Goal: Information Seeking & Learning: Learn about a topic

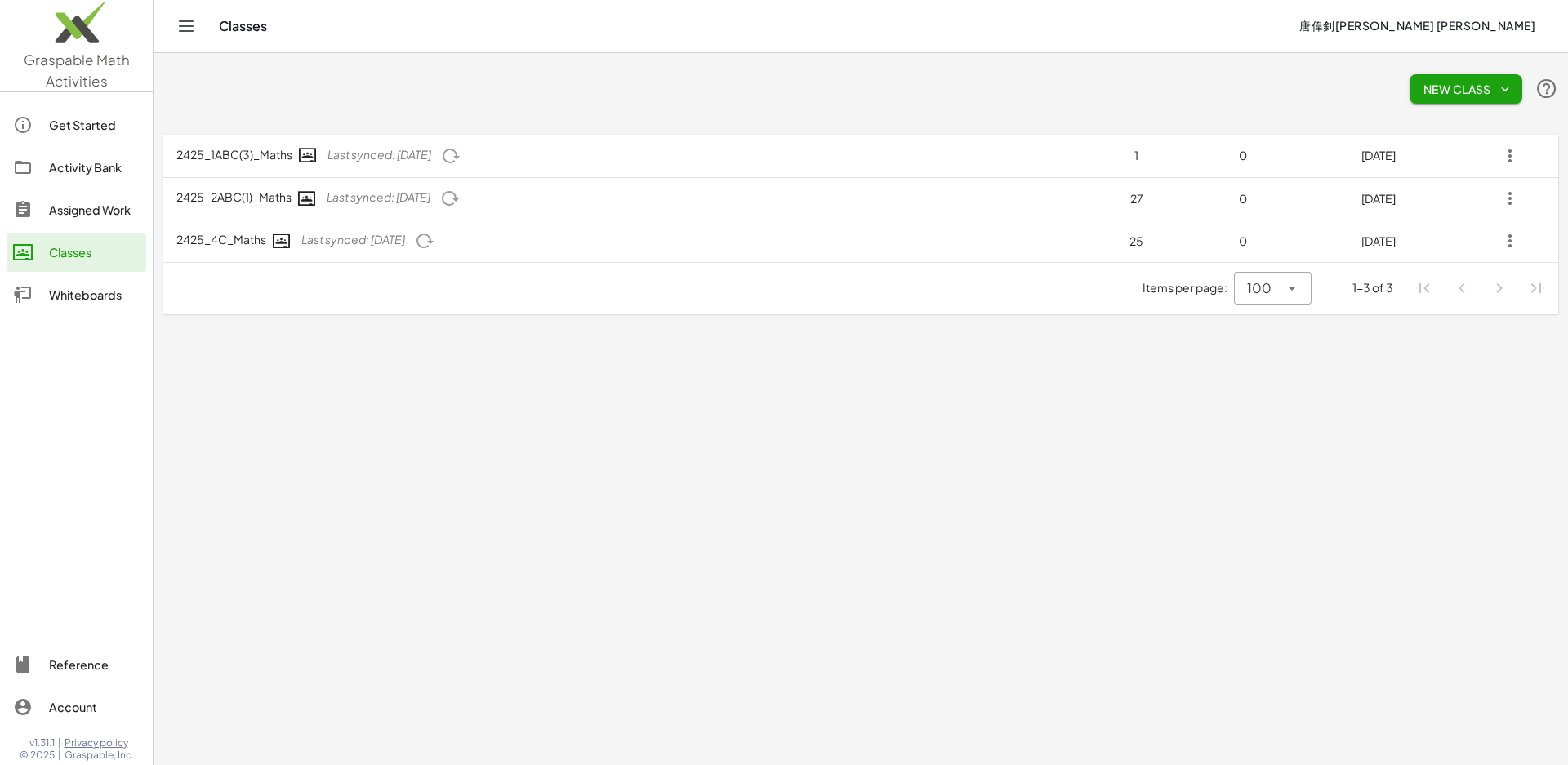
click at [98, 164] on div "Activity Bank" at bounding box center [94, 167] width 91 height 20
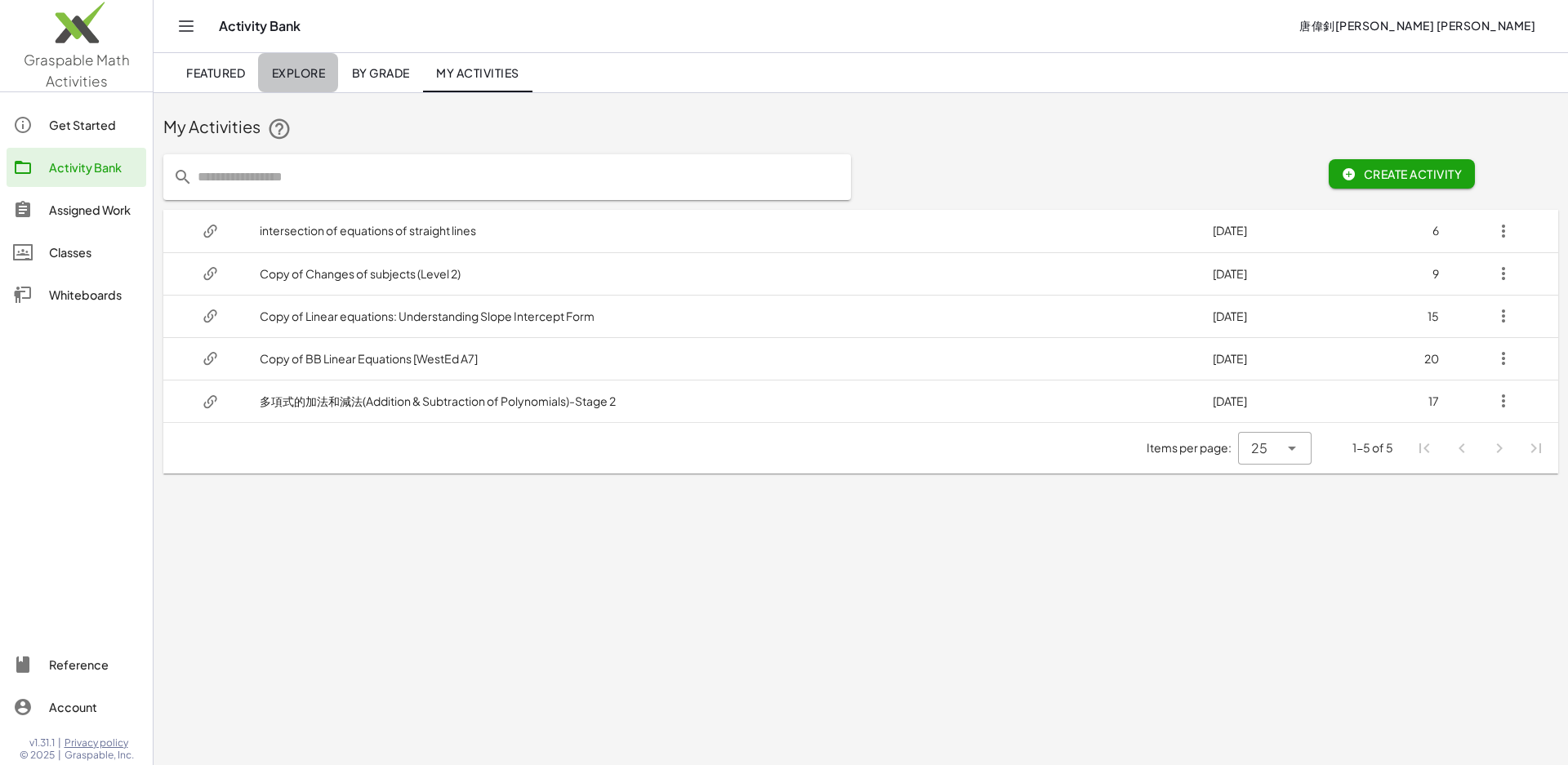
click at [280, 72] on span "Explore" at bounding box center [298, 73] width 54 height 15
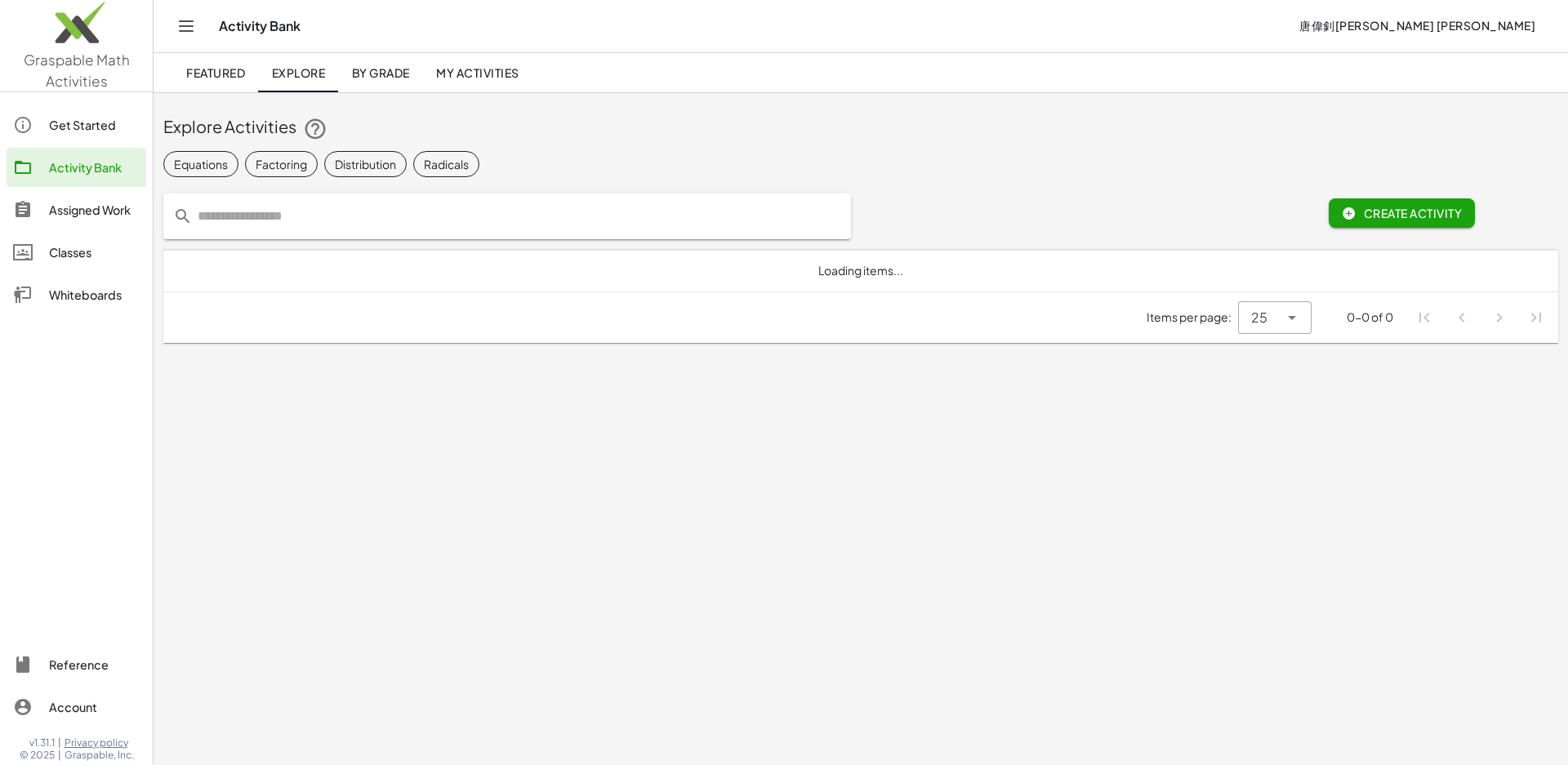
click at [633, 201] on input "text" at bounding box center [517, 216] width 648 height 46
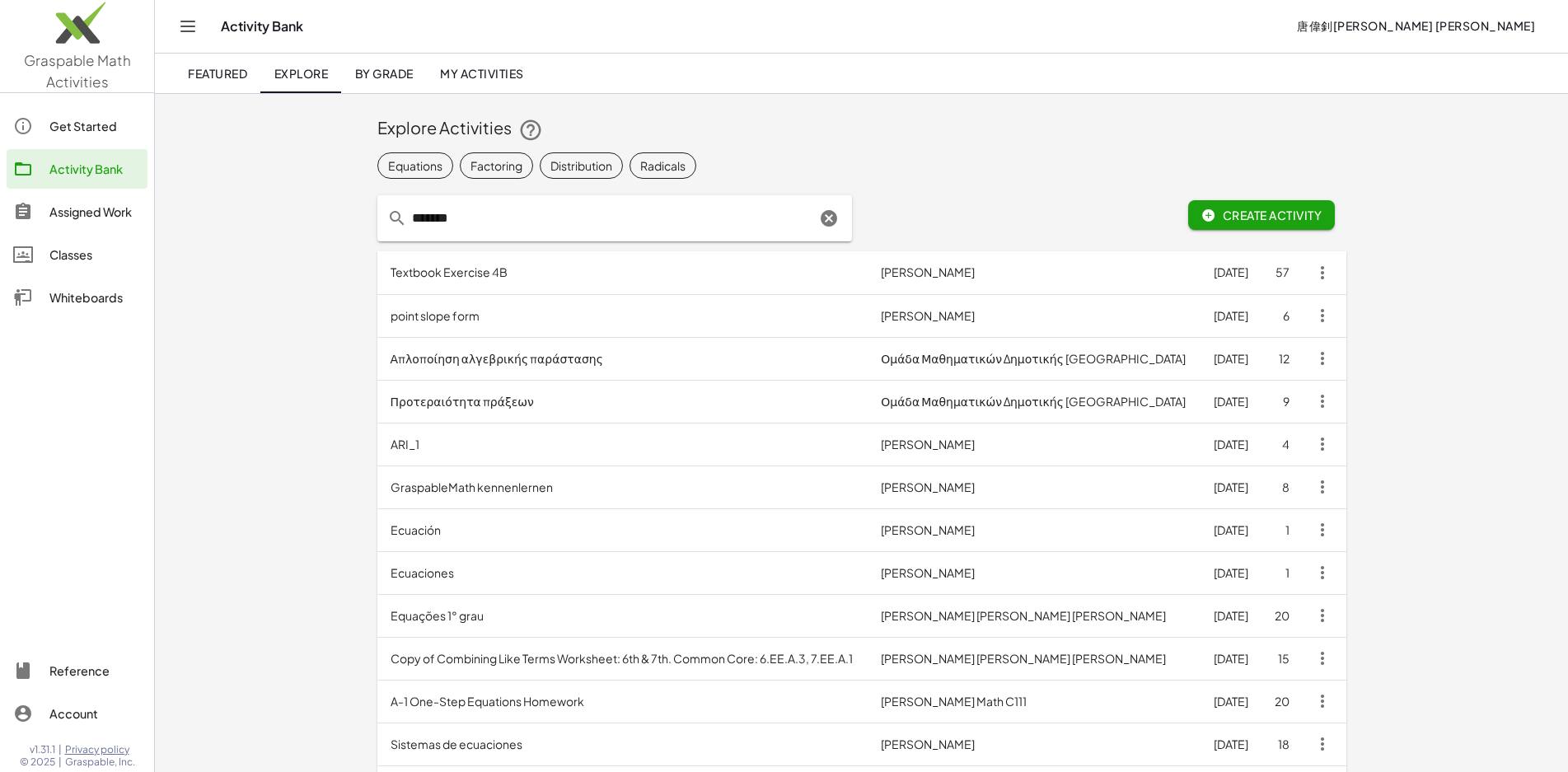
type input "*******"
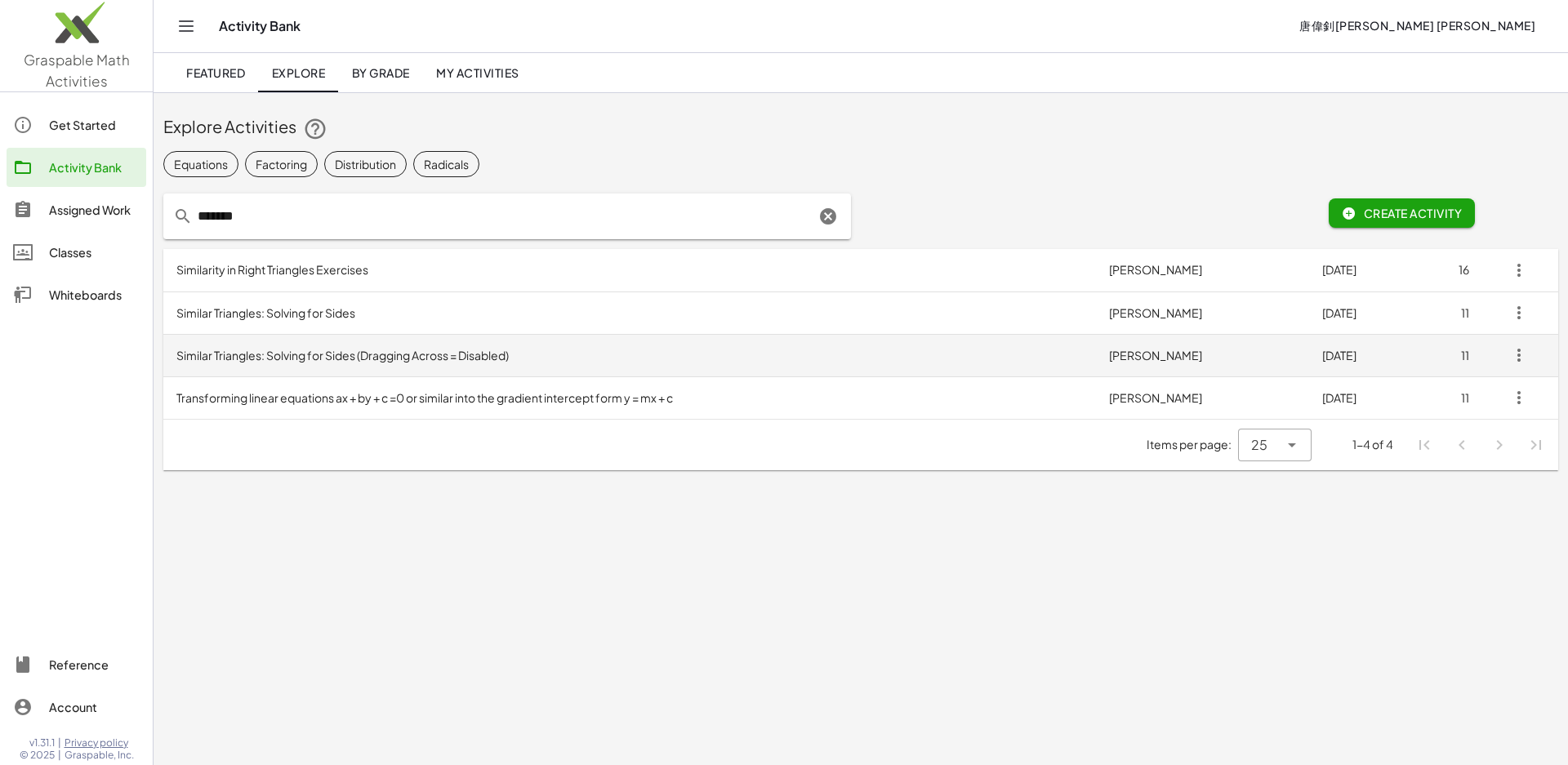
click at [337, 360] on td "Similar Triangles: Solving for Sides (Dragging Across = Disabled)" at bounding box center [629, 355] width 933 height 42
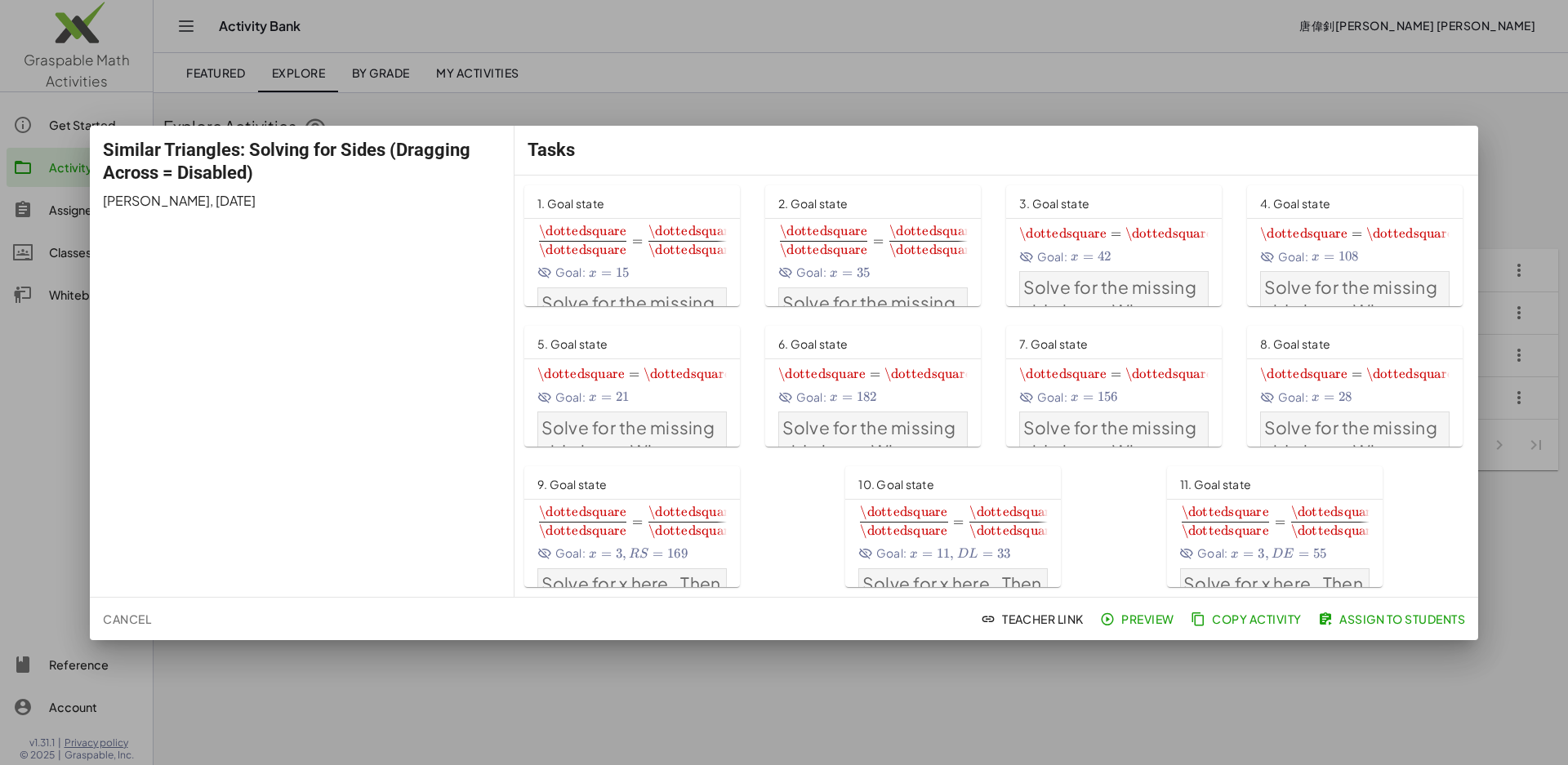
click at [1154, 60] on div at bounding box center [784, 382] width 1568 height 765
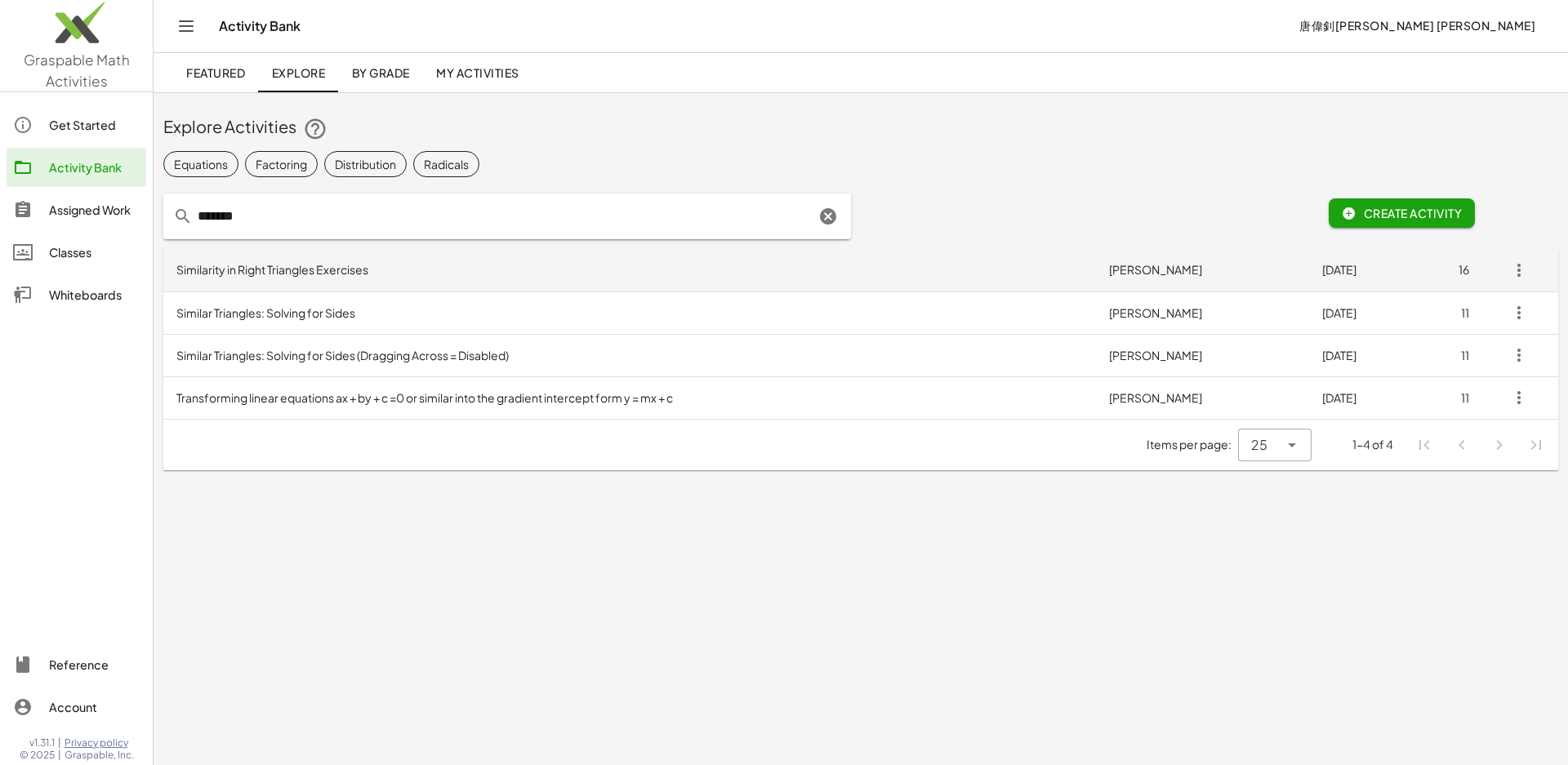
click at [326, 269] on td "Similarity in Right Triangles Exercises" at bounding box center [629, 270] width 933 height 42
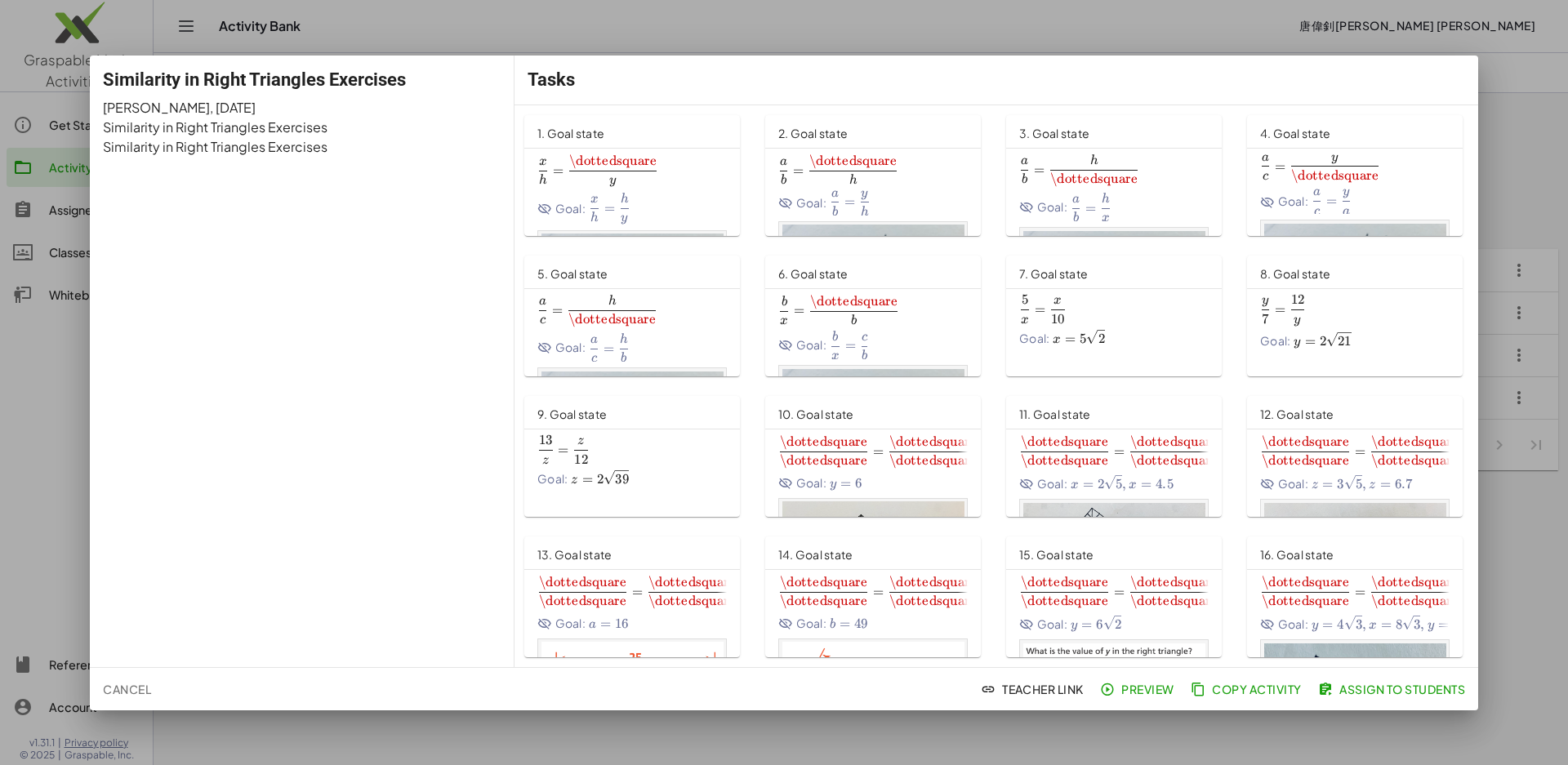
click at [1549, 66] on div at bounding box center [784, 382] width 1568 height 765
